Goal: Information Seeking & Learning: Find specific fact

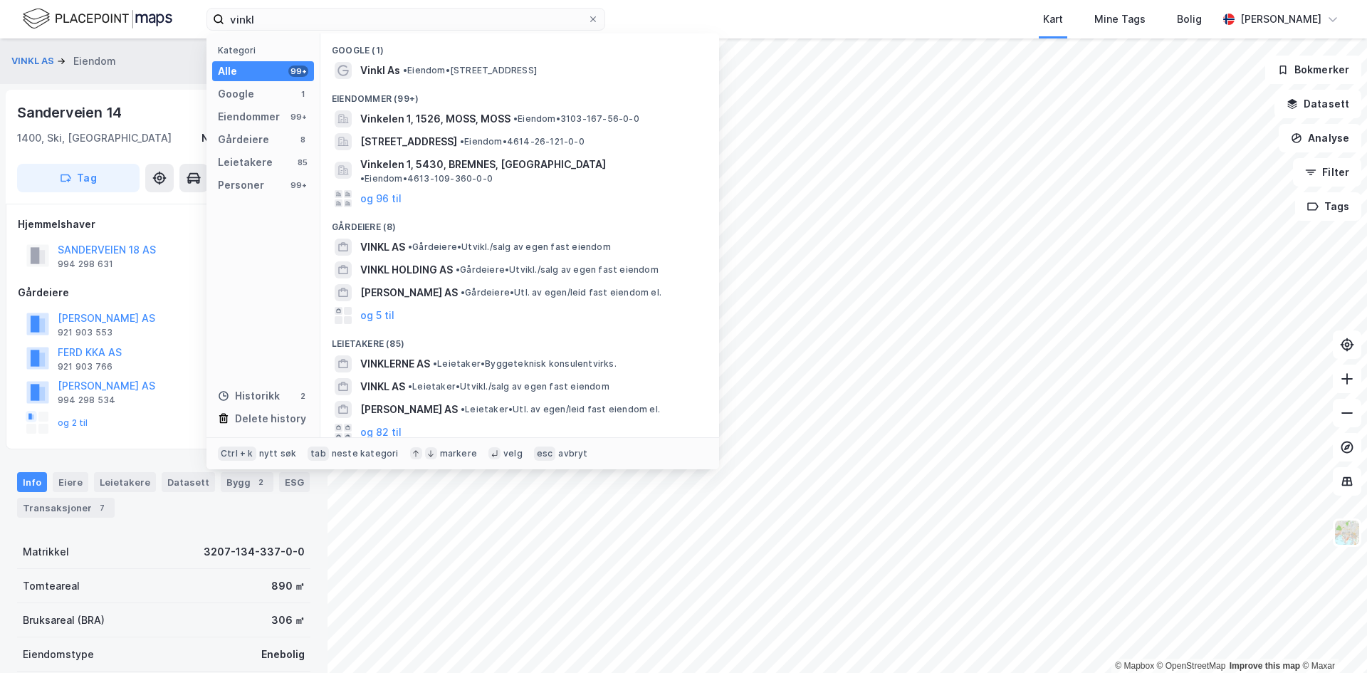
click at [46, 17] on div "vinkl Kategori Alle 99+ Google 1 Eiendommer 99+ Gårdeiere 8 Leietakere 85 Perso…" at bounding box center [683, 19] width 1367 height 38
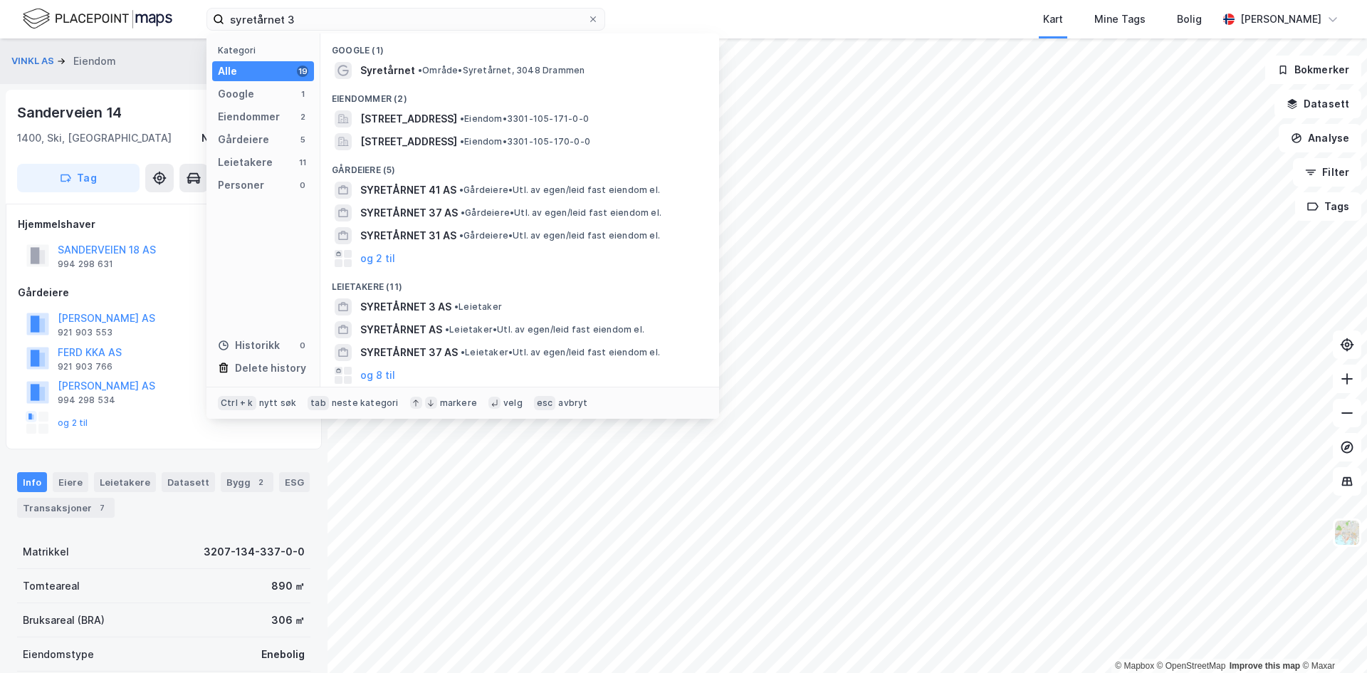
type input "syretårnet 3"
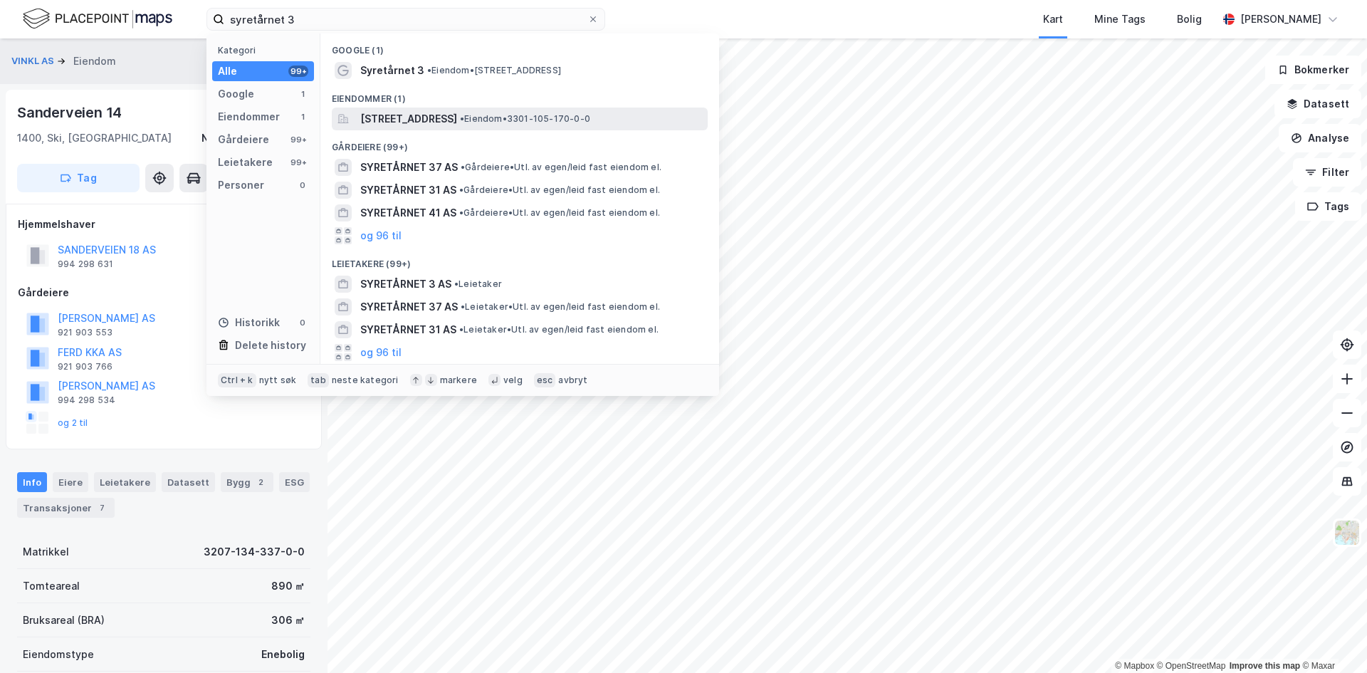
click at [455, 118] on span "[STREET_ADDRESS]" at bounding box center [408, 118] width 97 height 17
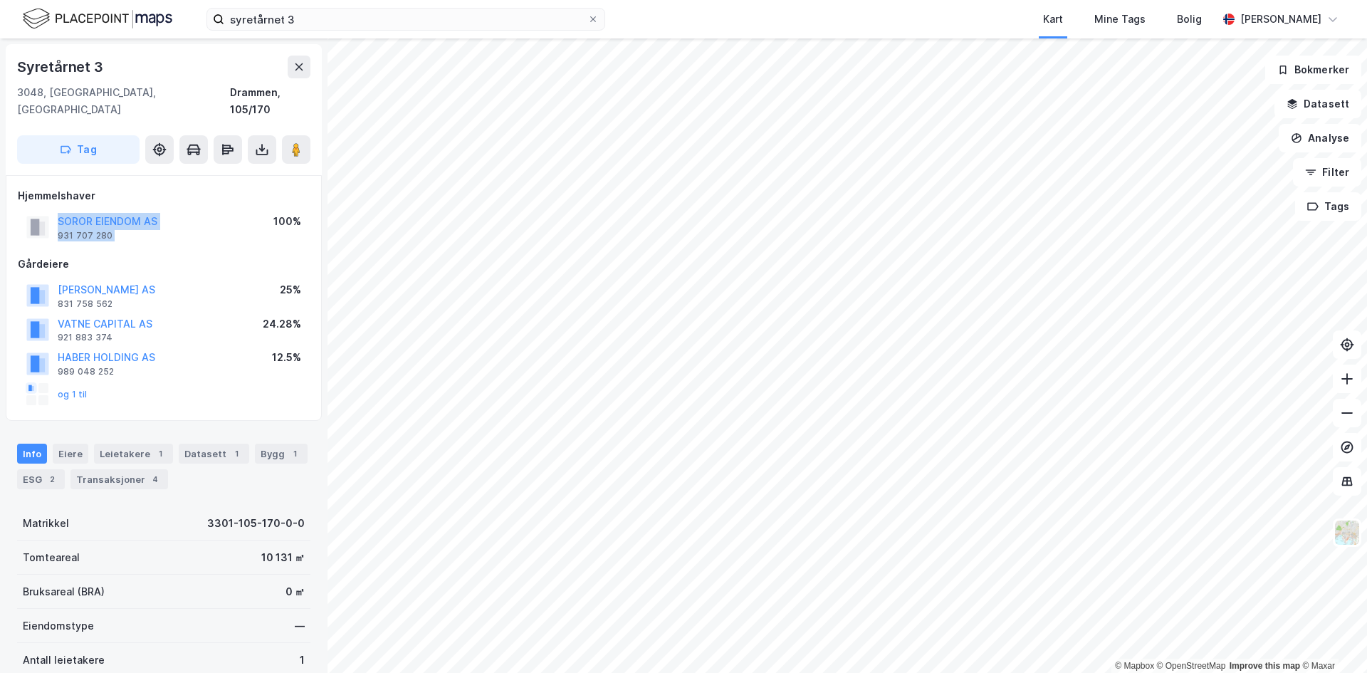
drag, startPoint x: 217, startPoint y: 202, endPoint x: 56, endPoint y: 197, distance: 161.0
click at [56, 210] on div "SOROR EIENDOM AS 931 707 280 100%" at bounding box center [164, 227] width 292 height 34
click at [206, 210] on div "SOROR EIENDOM AS 931 707 280 100%" at bounding box center [164, 227] width 292 height 34
drag, startPoint x: 186, startPoint y: 204, endPoint x: 91, endPoint y: 206, distance: 94.7
click at [91, 210] on div "SOROR EIENDOM AS 931 707 280 100%" at bounding box center [164, 227] width 292 height 34
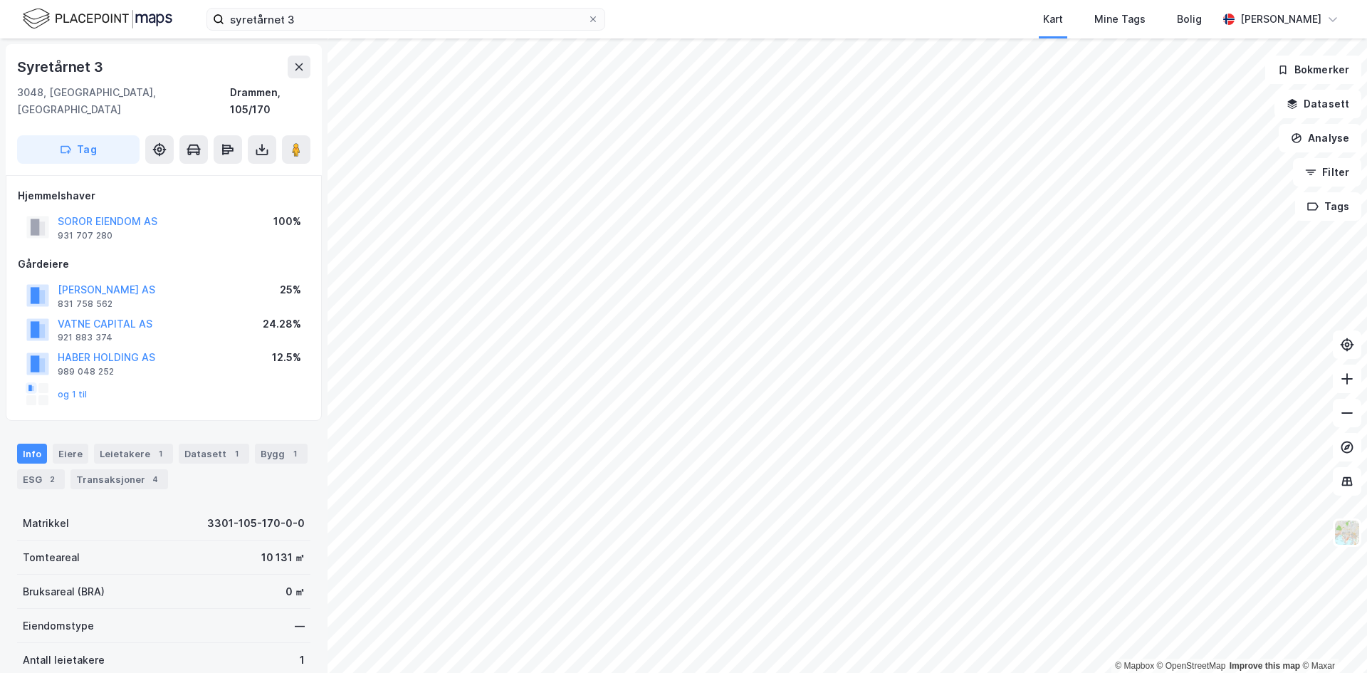
click at [212, 187] on div "Hjemmelshaver" at bounding box center [164, 195] width 292 height 17
click at [79, 444] on div "Eiere" at bounding box center [71, 454] width 36 height 20
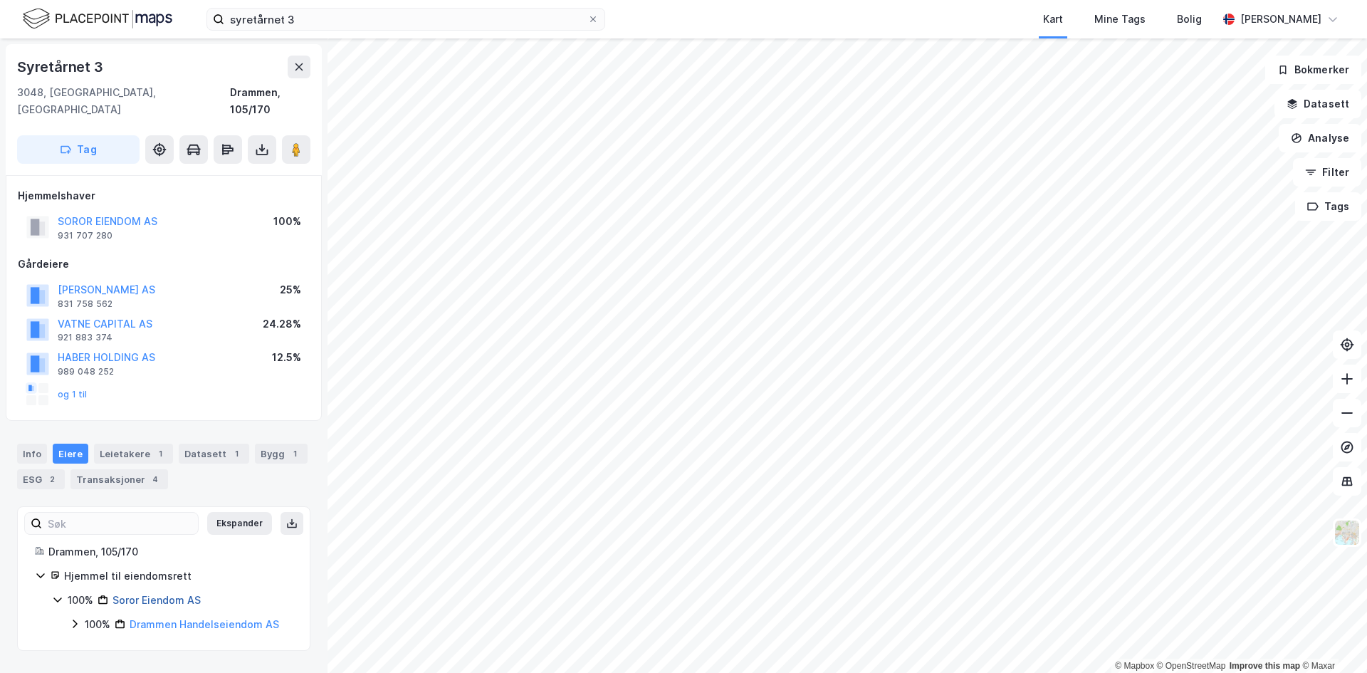
click at [182, 594] on link "Soror Eiendom AS" at bounding box center [157, 600] width 88 height 12
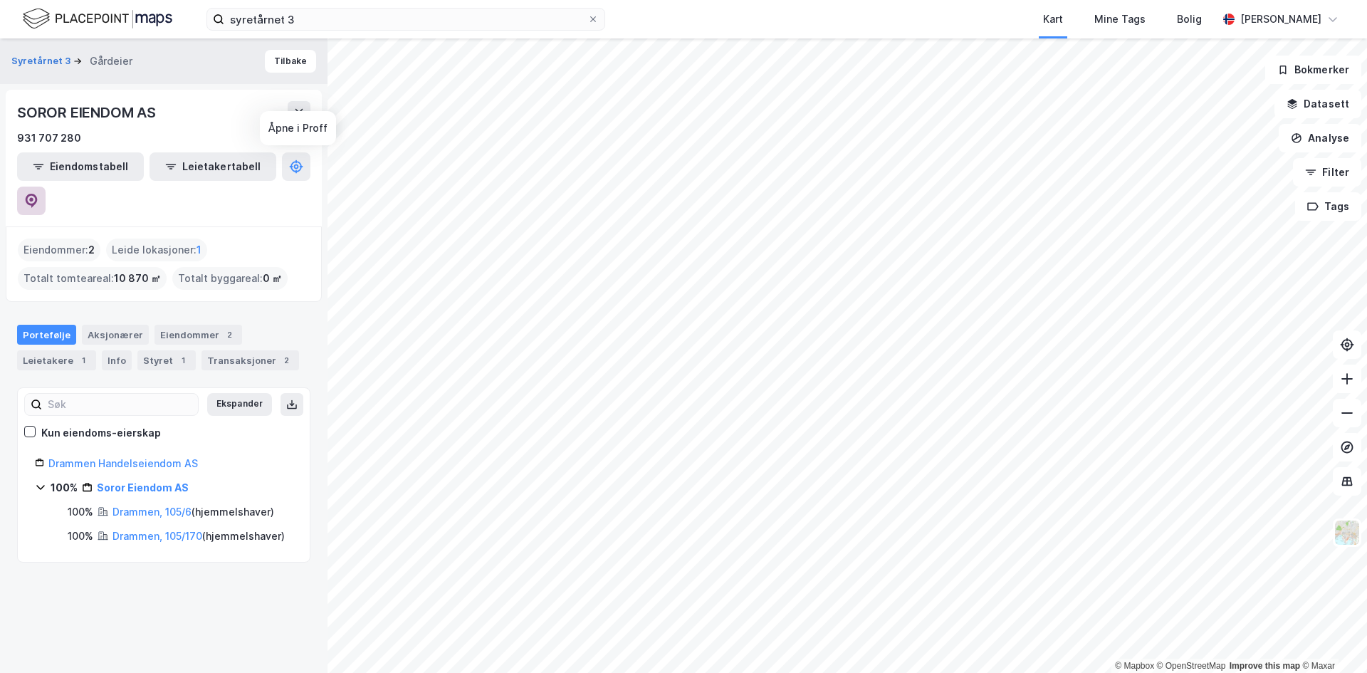
click at [38, 194] on icon at bounding box center [31, 201] width 14 height 14
